Goal: Browse casually: Explore the website without a specific task or goal

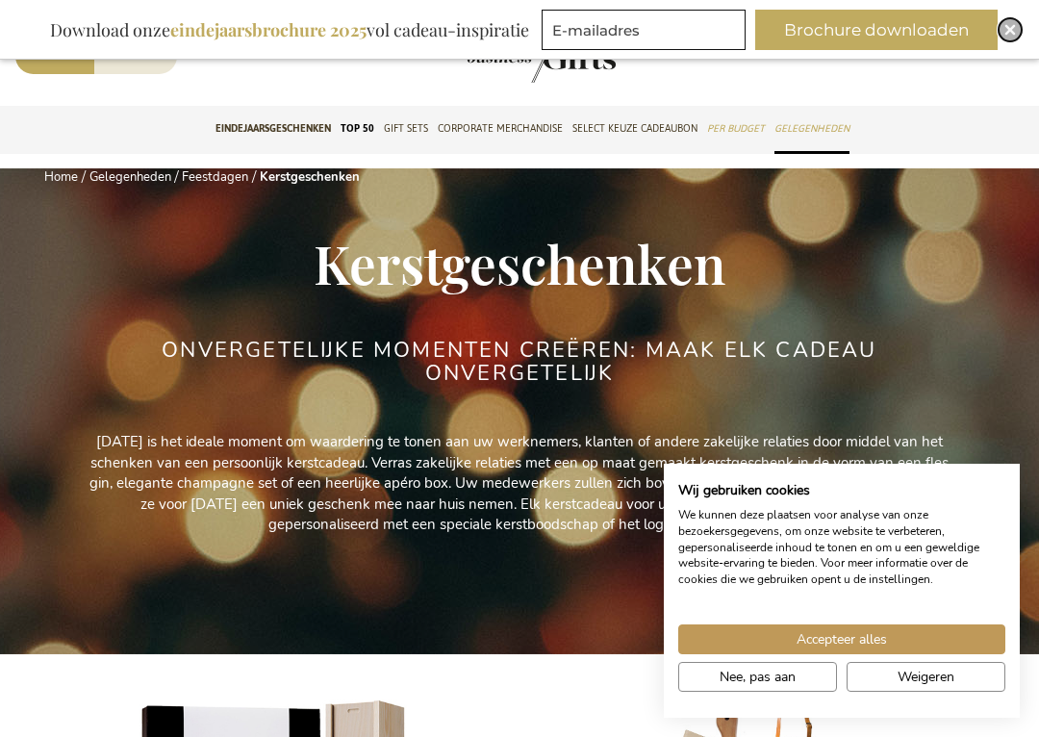
click at [1017, 23] on div "Close" at bounding box center [1009, 29] width 23 height 23
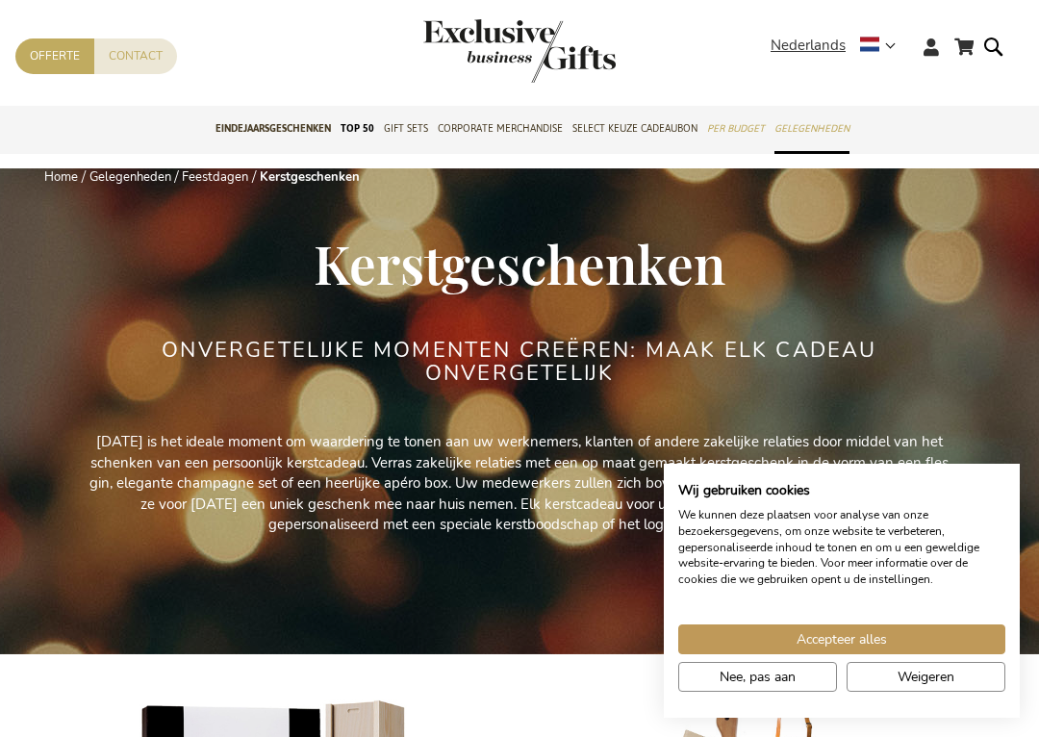
click at [996, 30] on div "Winkelwagen Winkelwagen Sluiten U heeft geen product(en) in uw winkelwagen. Ga …" at bounding box center [519, 62] width 1039 height 87
click at [996, 26] on div "Winkelwagen Winkelwagen Sluiten U heeft geen product(en) in uw winkelwagen. Ga …" at bounding box center [519, 62] width 1039 height 87
click at [35, 13] on div "Winkelwagen Winkelwagen Sluiten U heeft geen product(en) in uw winkelwagen. Ga …" at bounding box center [519, 53] width 1039 height 106
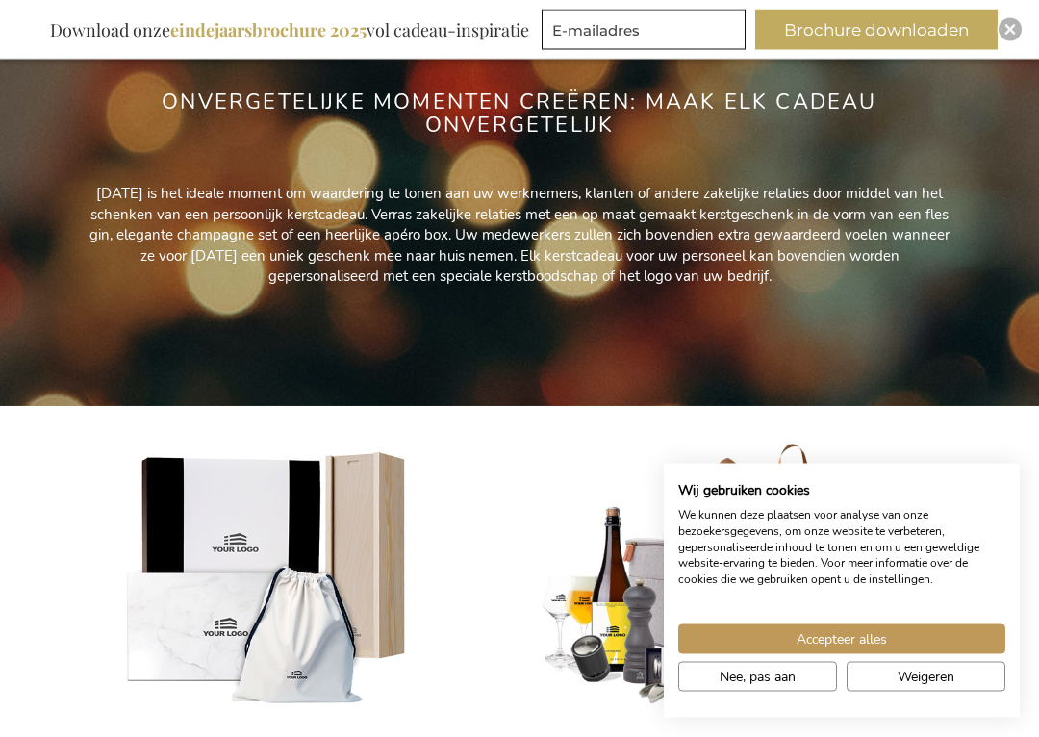
scroll to position [250, 0]
